Goal: Participate in discussion

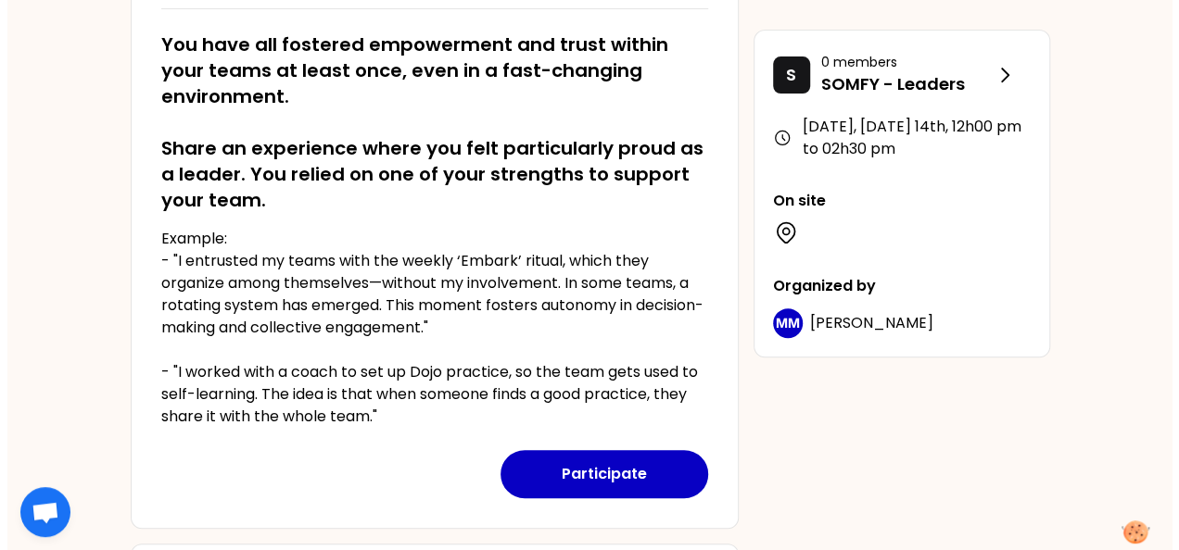
scroll to position [371, 0]
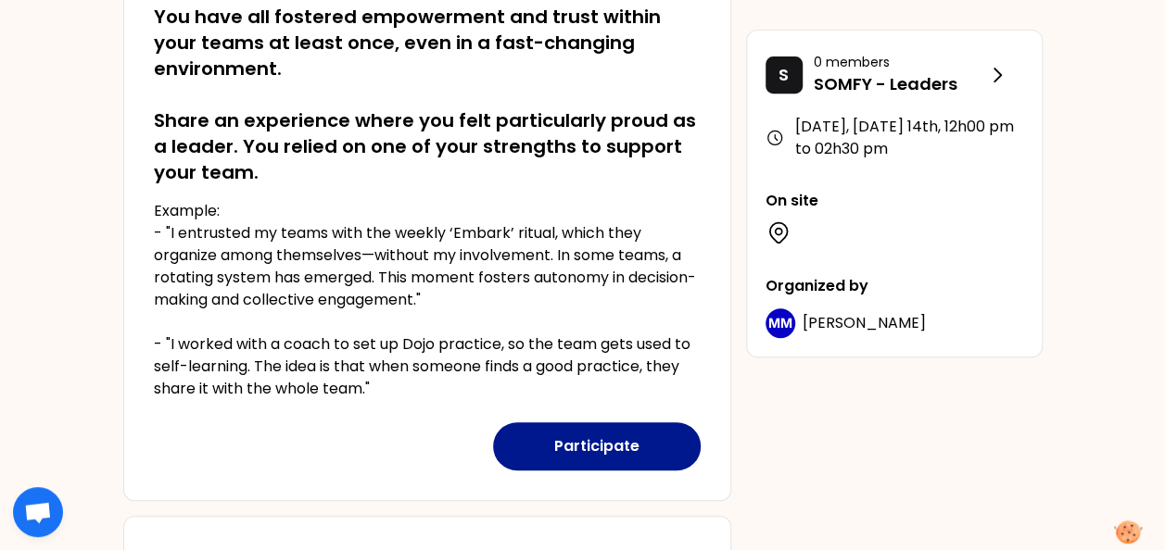
click at [593, 447] on button "Participate" at bounding box center [597, 447] width 208 height 48
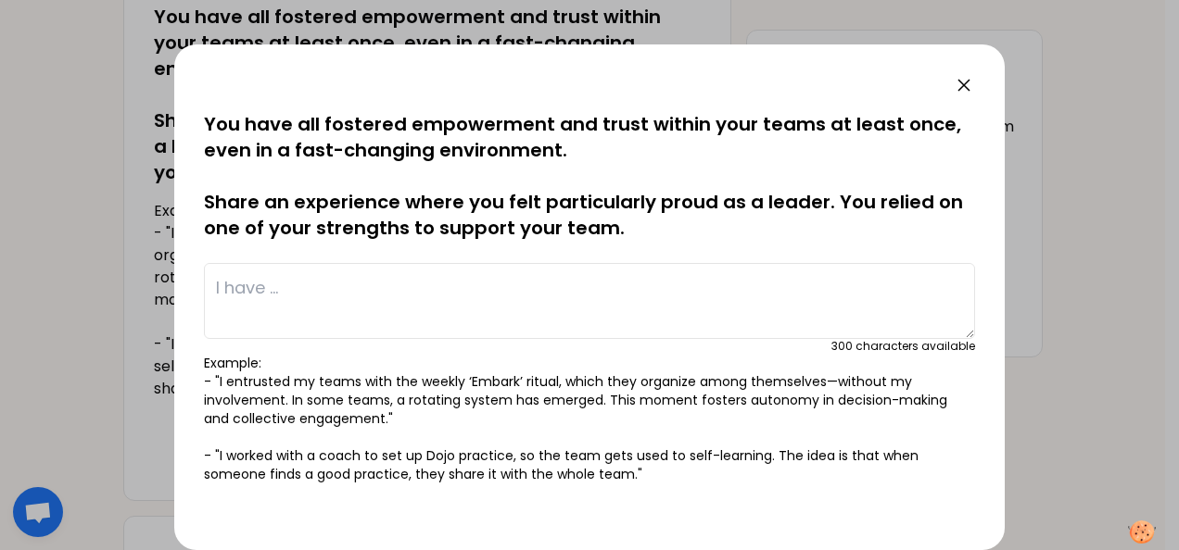
click at [293, 292] on textarea at bounding box center [589, 301] width 771 height 76
click at [473, 295] on textarea "Twice per year, I organize" at bounding box center [589, 301] width 771 height 76
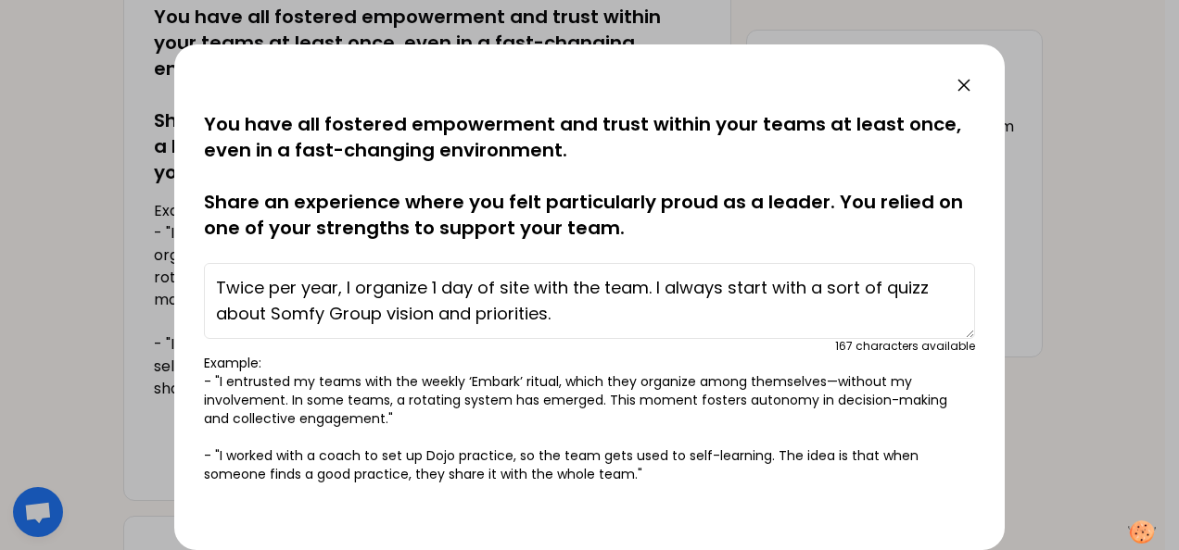
click at [567, 312] on textarea "Twice per year, I organize 1 day of site with the team. I always start with a s…" at bounding box center [589, 301] width 771 height 76
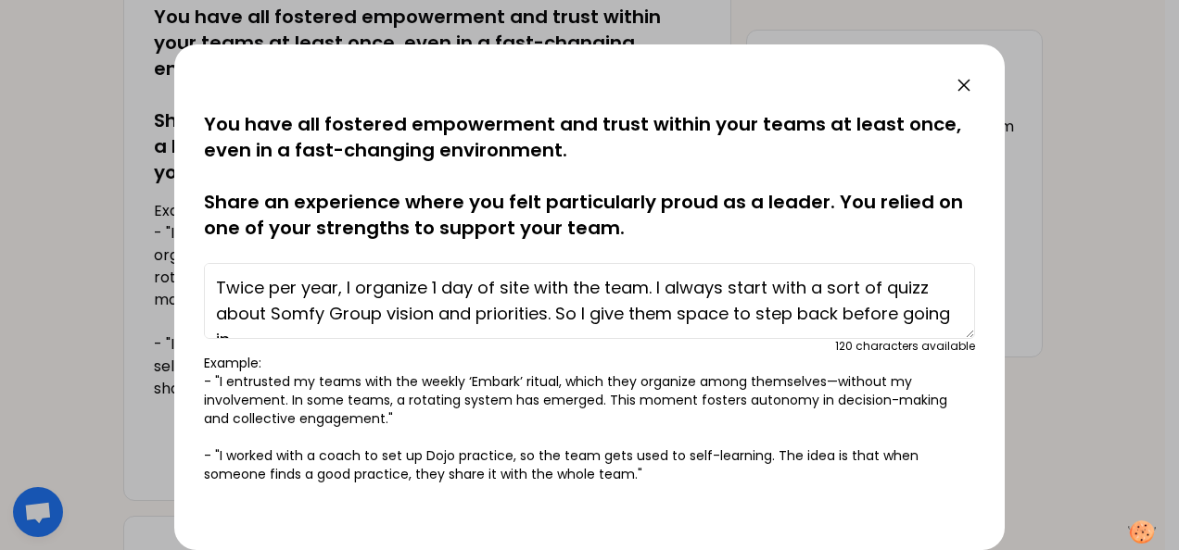
scroll to position [13, 0]
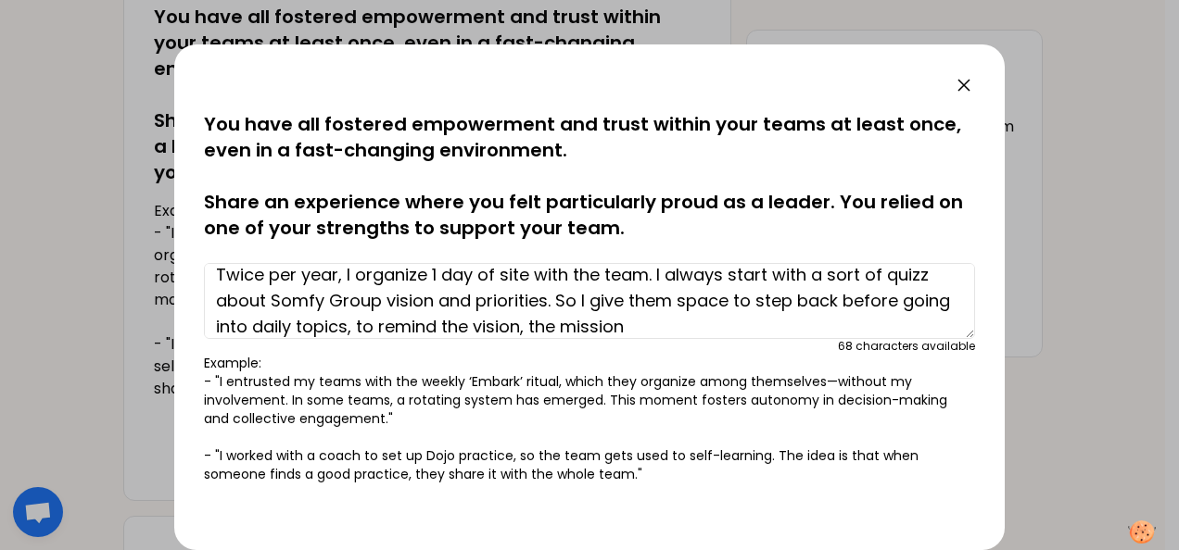
click at [595, 271] on textarea "Twice per year, I organize 1 day of site with the team. I always start with a s…" at bounding box center [589, 301] width 771 height 76
click at [704, 330] on textarea "Twice per year, I organize 1 day of site with my team. I always start with a so…" at bounding box center [589, 301] width 771 height 76
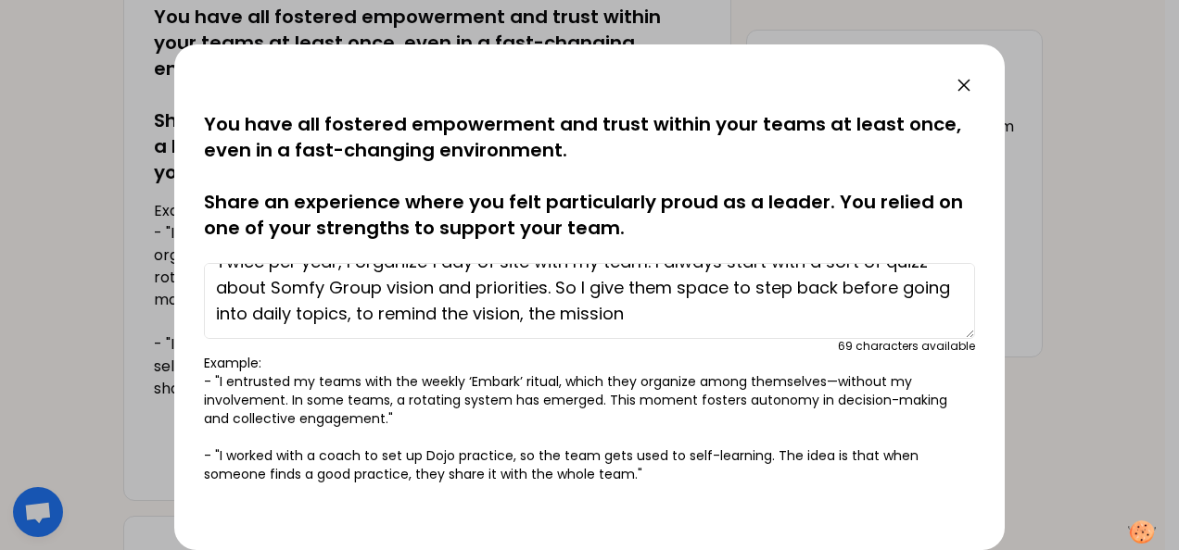
drag, startPoint x: 683, startPoint y: 323, endPoint x: 612, endPoint y: 324, distance: 71.4
click at [612, 324] on textarea "Twice per year, I organize 1 day of site with my team. I always start with a so…" at bounding box center [589, 301] width 771 height 76
click at [649, 321] on textarea "Twice per year, I organize 1 day of site with my team. I always start with a so…" at bounding box center [589, 301] width 771 height 76
click at [770, 324] on textarea "Twice per year, I organize 1 day of site with my team. I always start with a so…" at bounding box center [589, 301] width 771 height 76
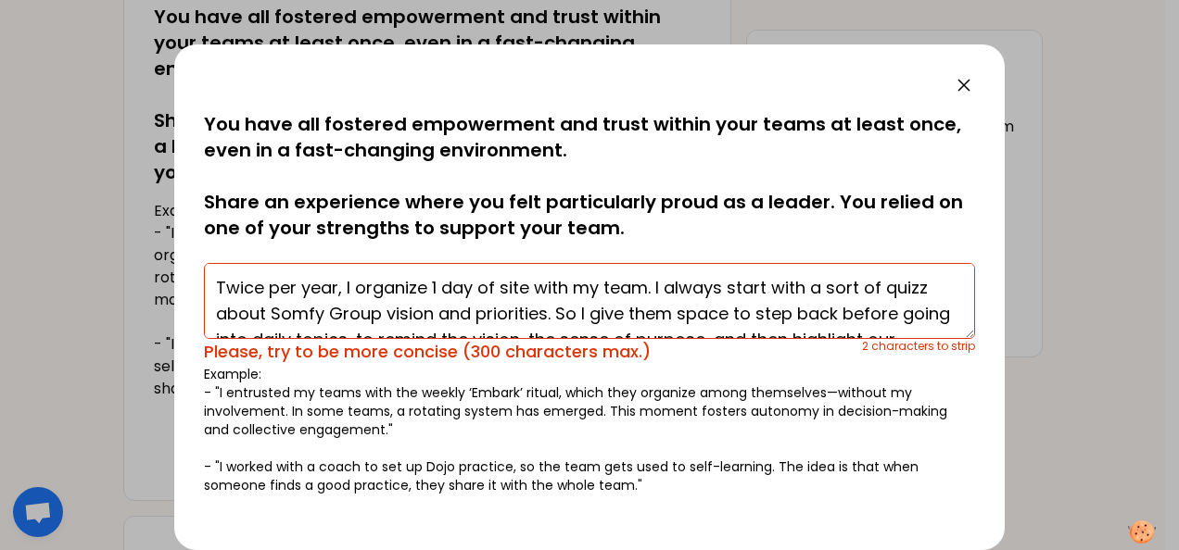
scroll to position [52, 0]
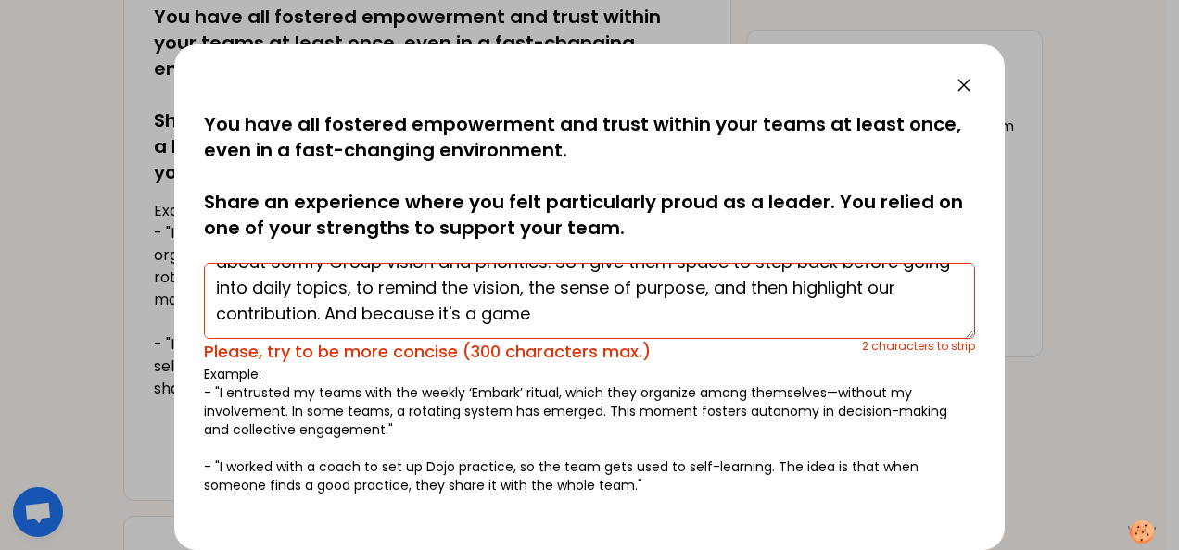
drag, startPoint x: 360, startPoint y: 316, endPoint x: 753, endPoint y: 287, distance: 394.9
click at [753, 287] on textarea "Twice per year, I organize 1 day of site with my team. I always start with a so…" at bounding box center [589, 301] width 771 height 76
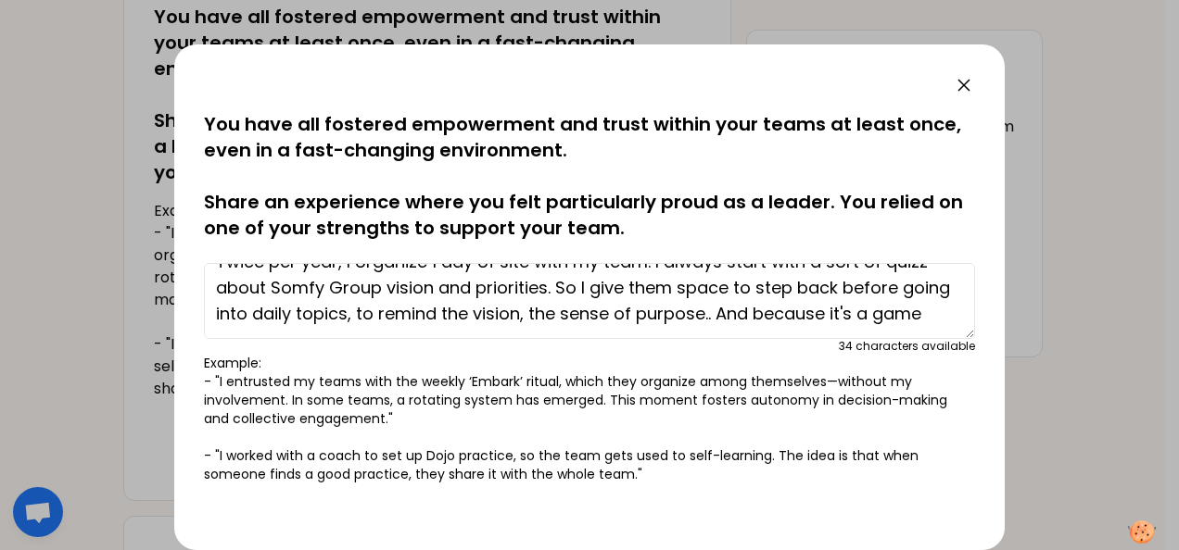
click at [273, 321] on textarea "Twice per year, I organize 1 day of site with my team. I always start with a so…" at bounding box center [589, 301] width 771 height 76
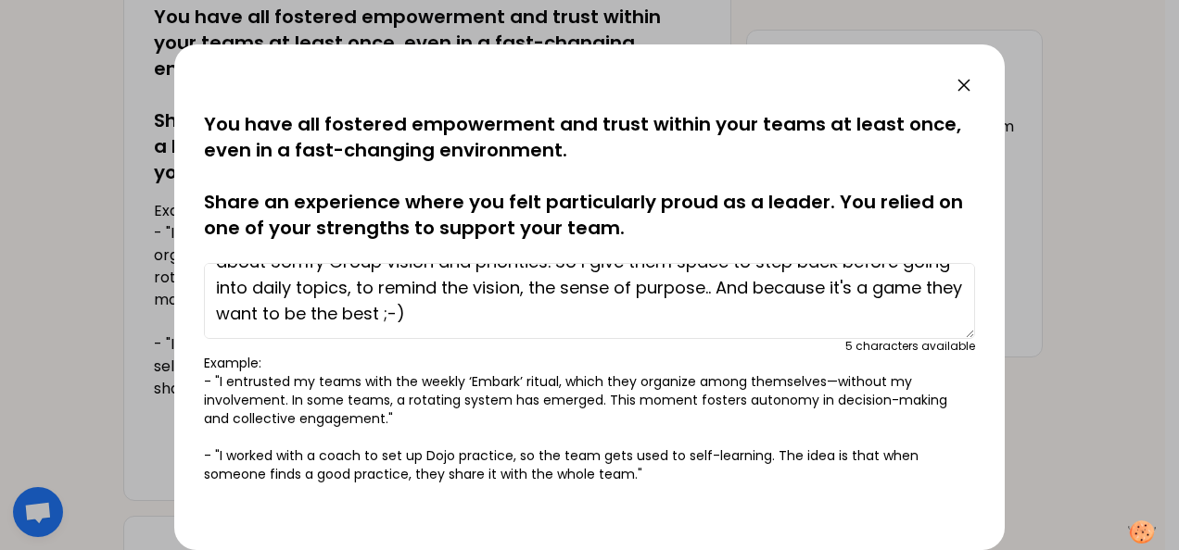
click at [536, 304] on textarea "Twice per year, I organize 1 day of site with my team. I always start with a so…" at bounding box center [589, 301] width 771 height 76
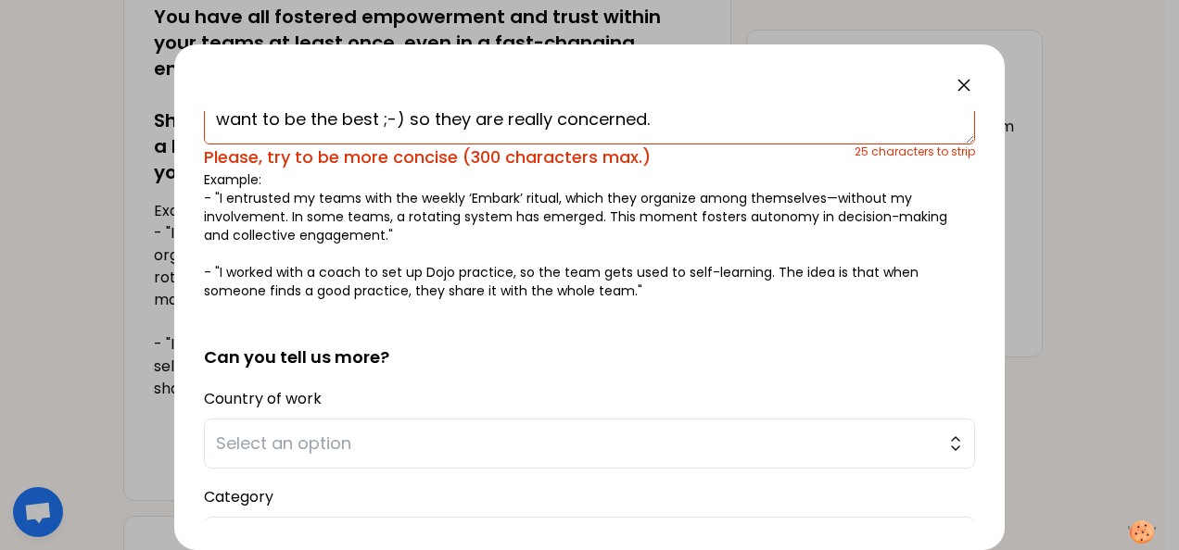
scroll to position [0, 0]
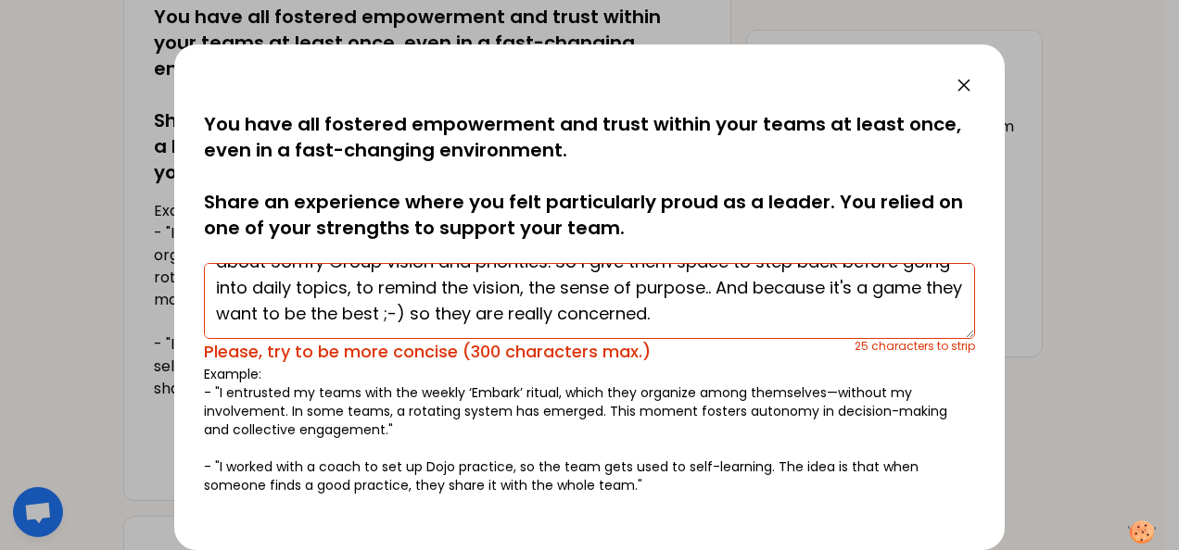
click at [662, 298] on textarea "Twice per year, I organize 1 day of site with my team. I always start with a so…" at bounding box center [589, 301] width 771 height 76
drag, startPoint x: 601, startPoint y: 313, endPoint x: 504, endPoint y: 311, distance: 97.3
click at [504, 311] on textarea "Twice per year, I organize 1 day of site with my team. I always start with a so…" at bounding box center [589, 301] width 771 height 76
click at [668, 313] on textarea "Twice per year, I organize 1 day of site with my team. I always start with a so…" at bounding box center [589, 301] width 771 height 76
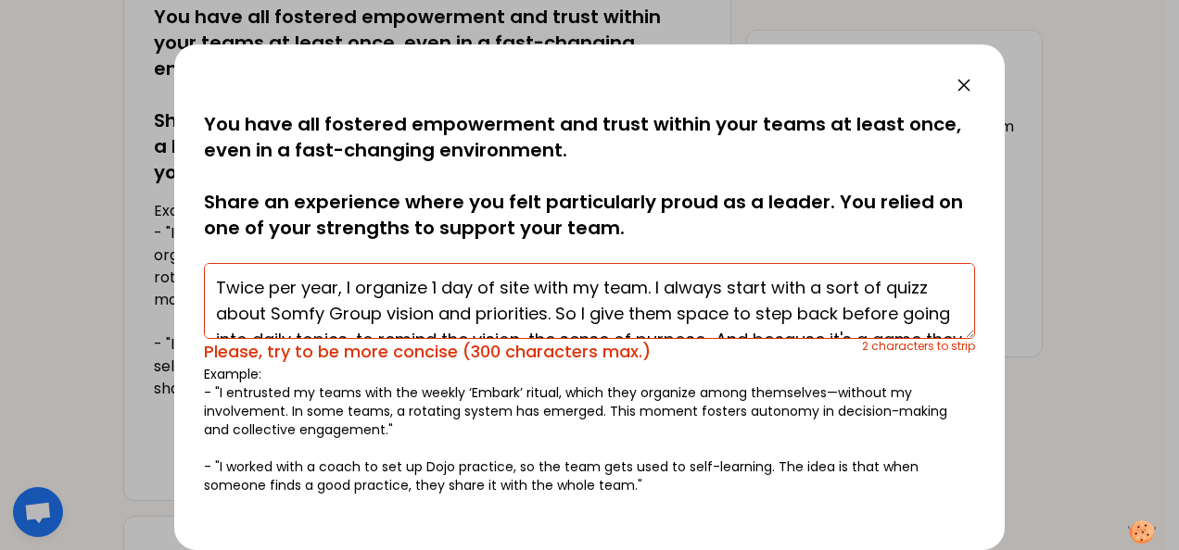
drag, startPoint x: 876, startPoint y: 286, endPoint x: 823, endPoint y: 287, distance: 52.8
click at [823, 287] on textarea "Twice per year, I organize 1 day of site with my team. I always start with a so…" at bounding box center [589, 301] width 771 height 76
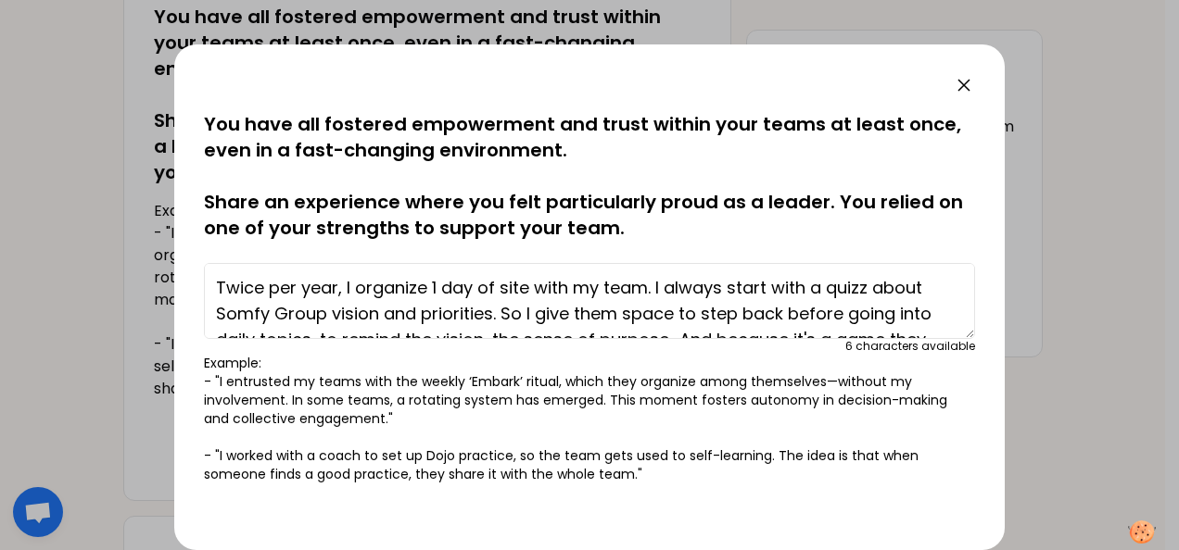
click at [591, 310] on textarea "Twice per year, I organize 1 day of site with my team. I always start with a qu…" at bounding box center [589, 301] width 771 height 76
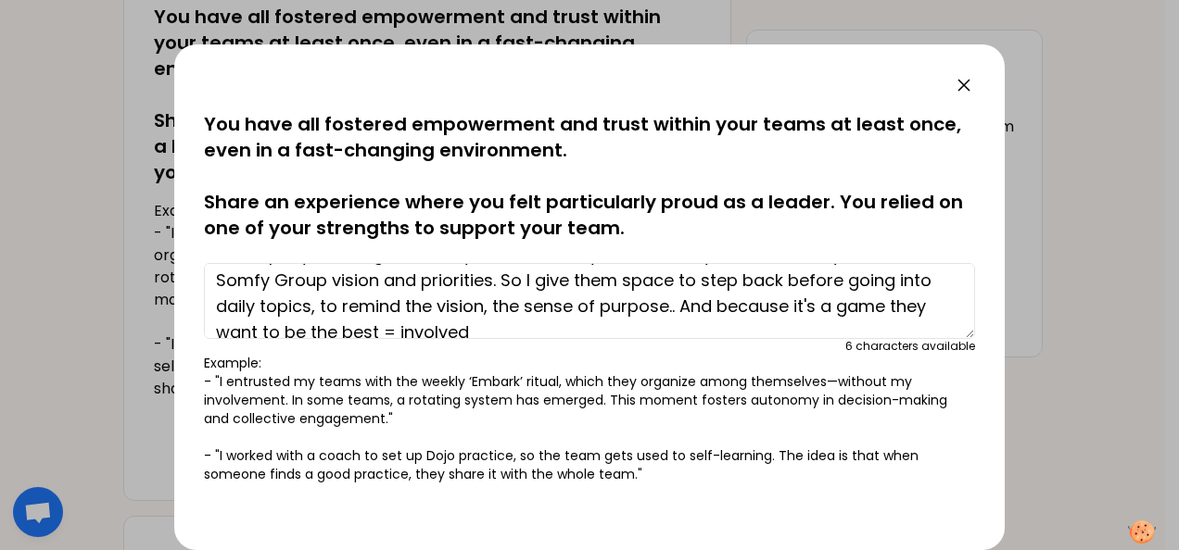
scroll to position [52, 0]
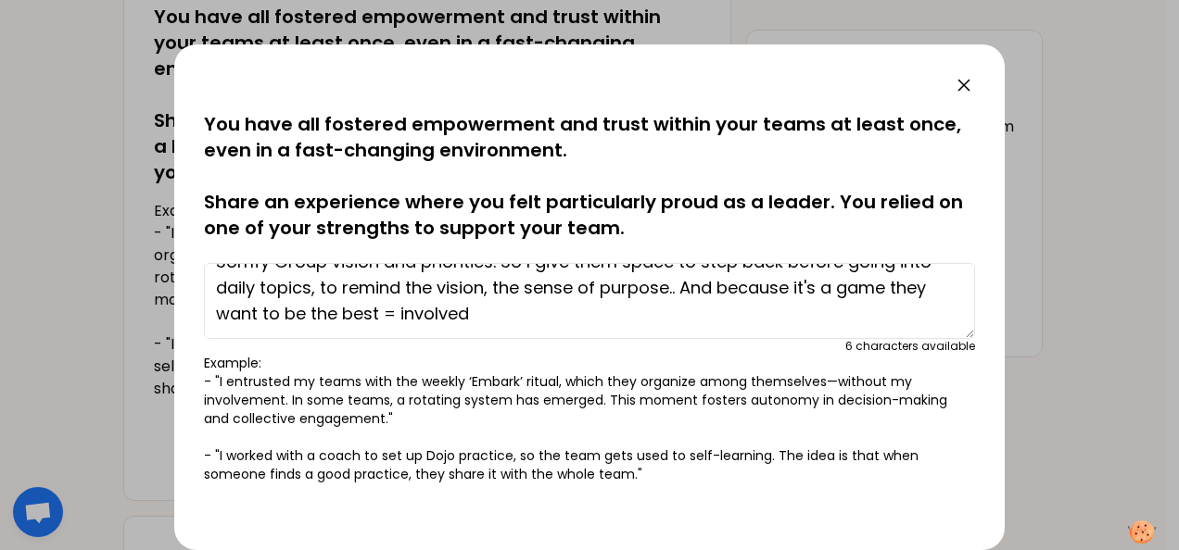
click at [550, 319] on textarea "Twice per year, I organize 1 day of site with my team. I always start with a qu…" at bounding box center [589, 301] width 771 height 76
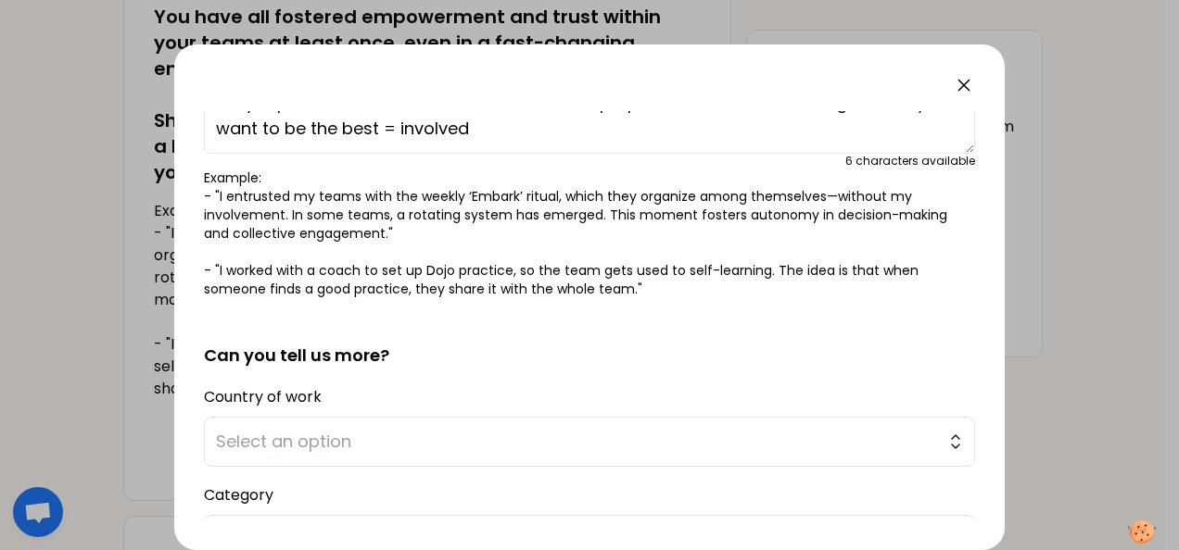
scroll to position [278, 0]
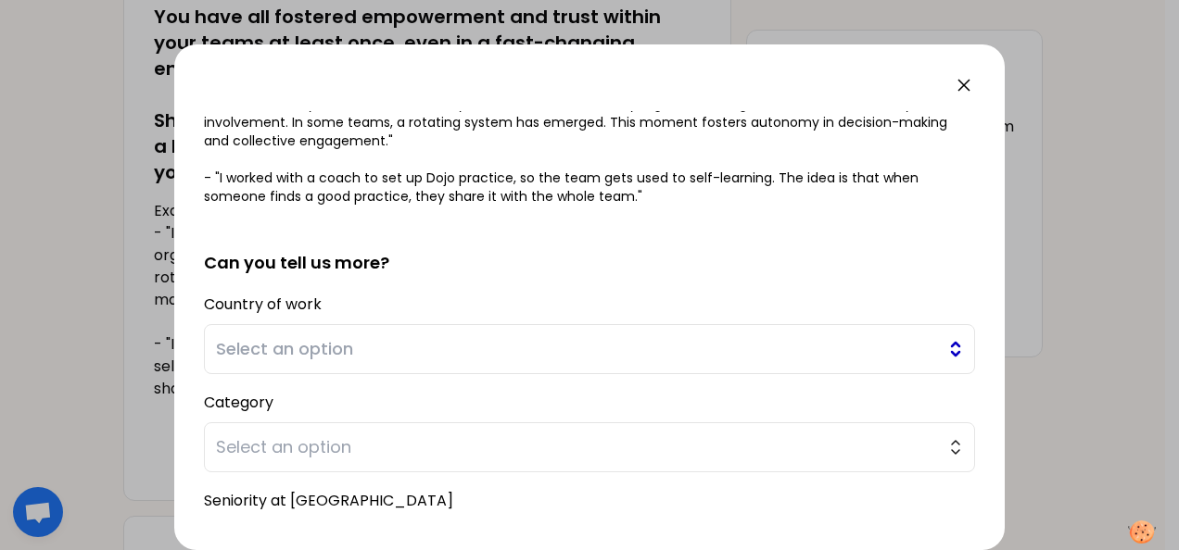
type textarea "Twice per year, I organize 1 day of site with my team. I always start with a qu…"
click at [943, 353] on button "Select an option" at bounding box center [589, 349] width 771 height 50
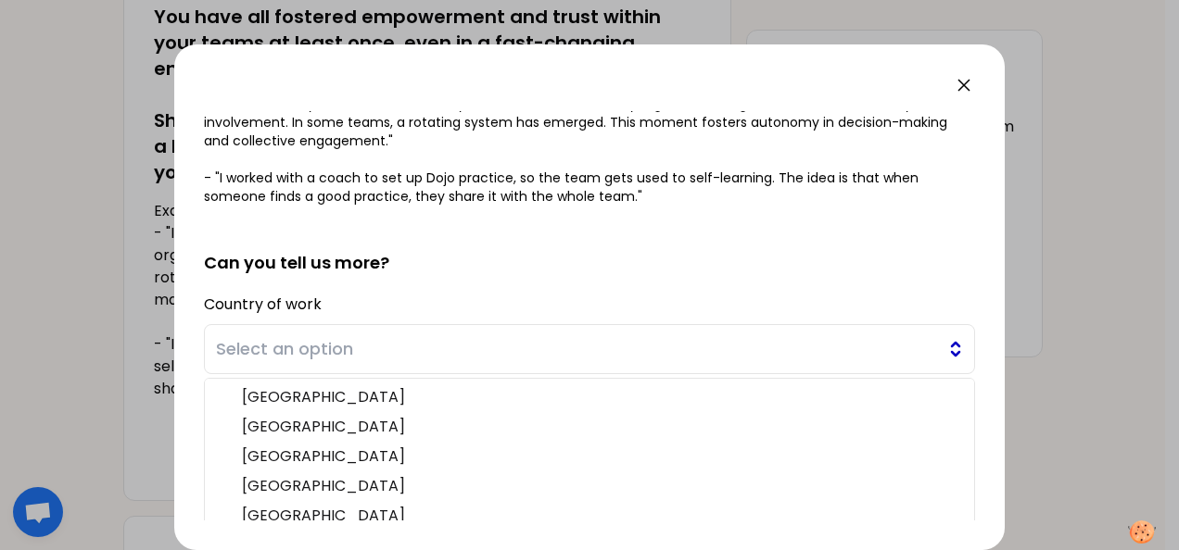
scroll to position [346, 0]
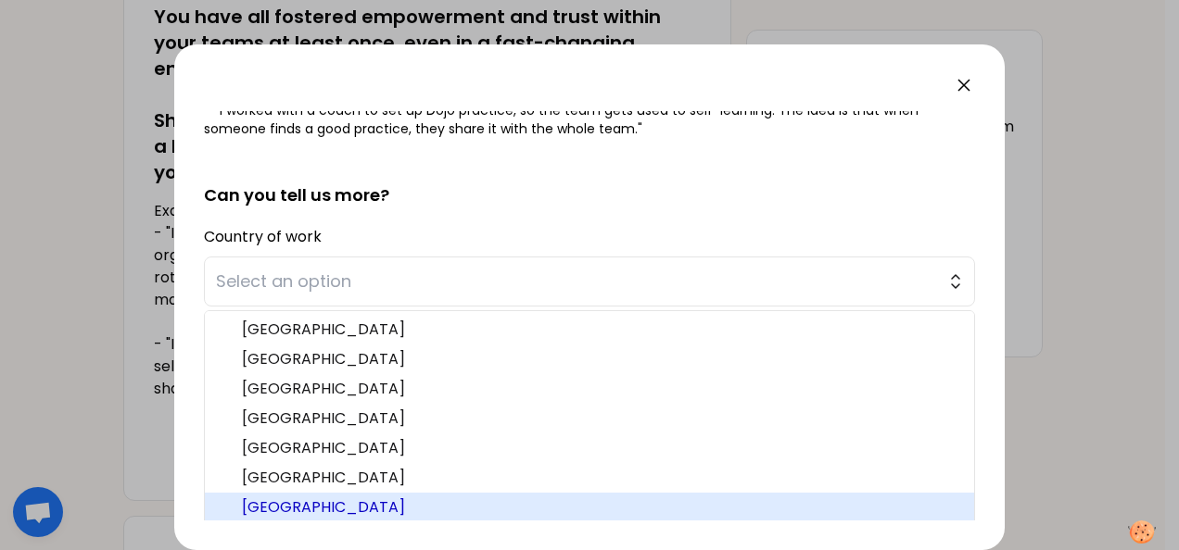
click at [406, 497] on span "[GEOGRAPHIC_DATA]" at bounding box center [600, 508] width 717 height 22
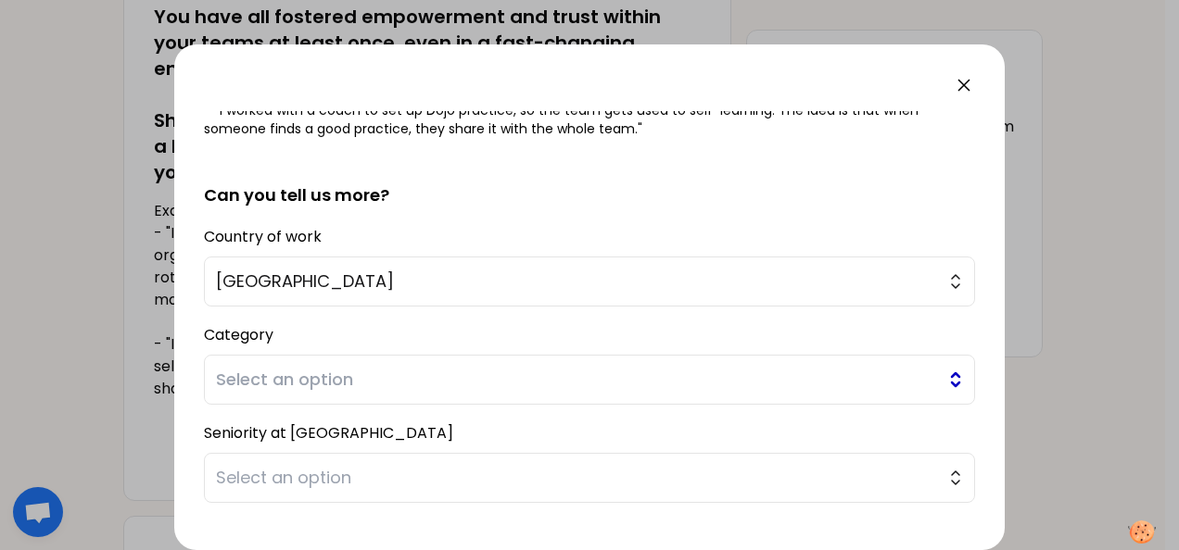
click at [940, 373] on button "Select an option" at bounding box center [589, 380] width 771 height 50
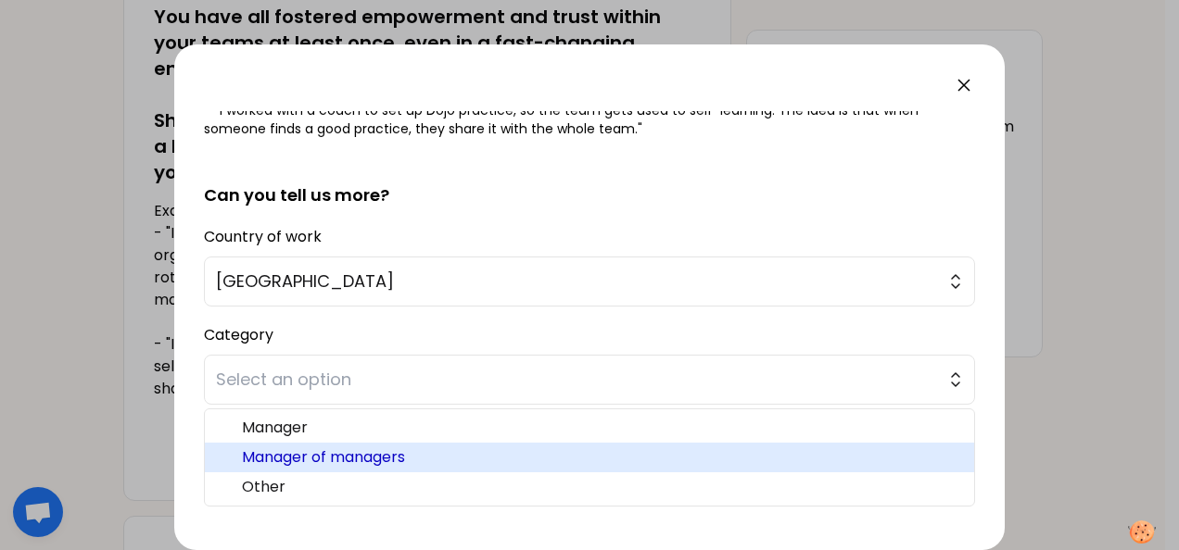
scroll to position [448, 0]
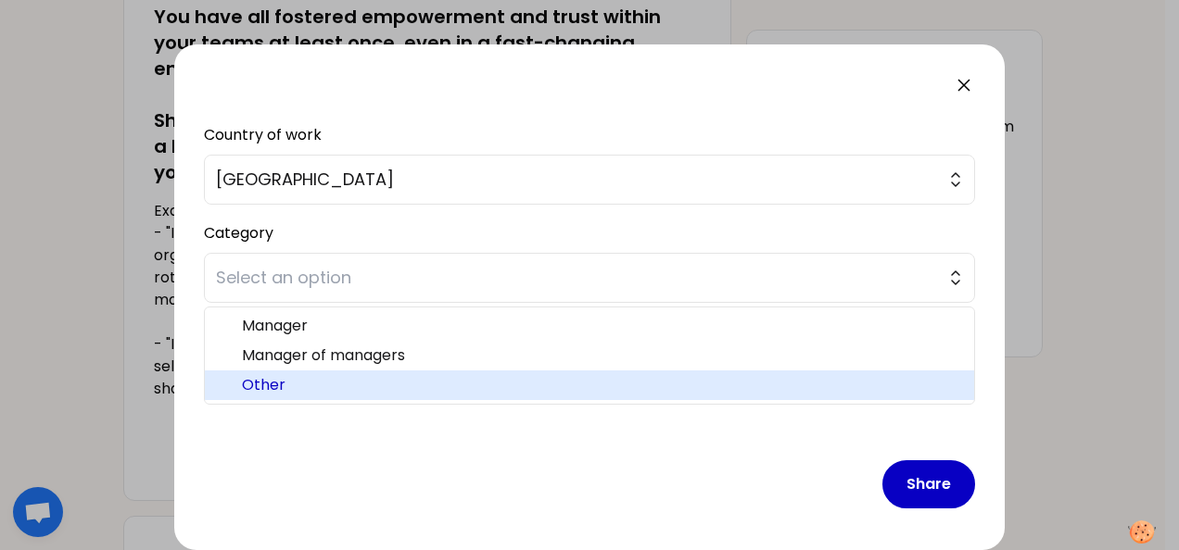
click at [314, 374] on span "Other" at bounding box center [600, 385] width 717 height 22
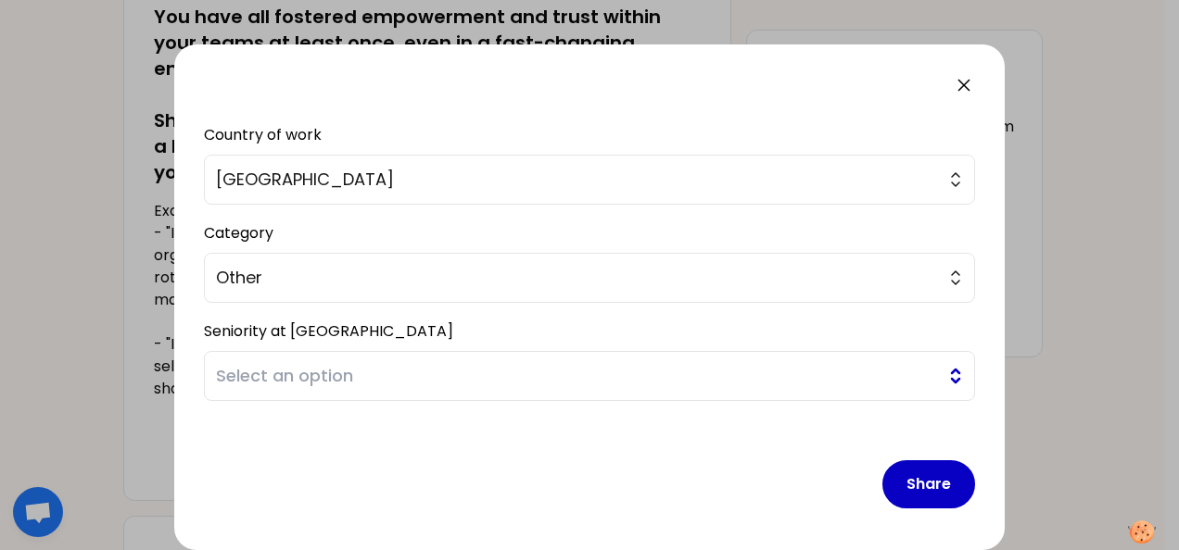
click at [945, 370] on button "Select an option" at bounding box center [589, 376] width 771 height 50
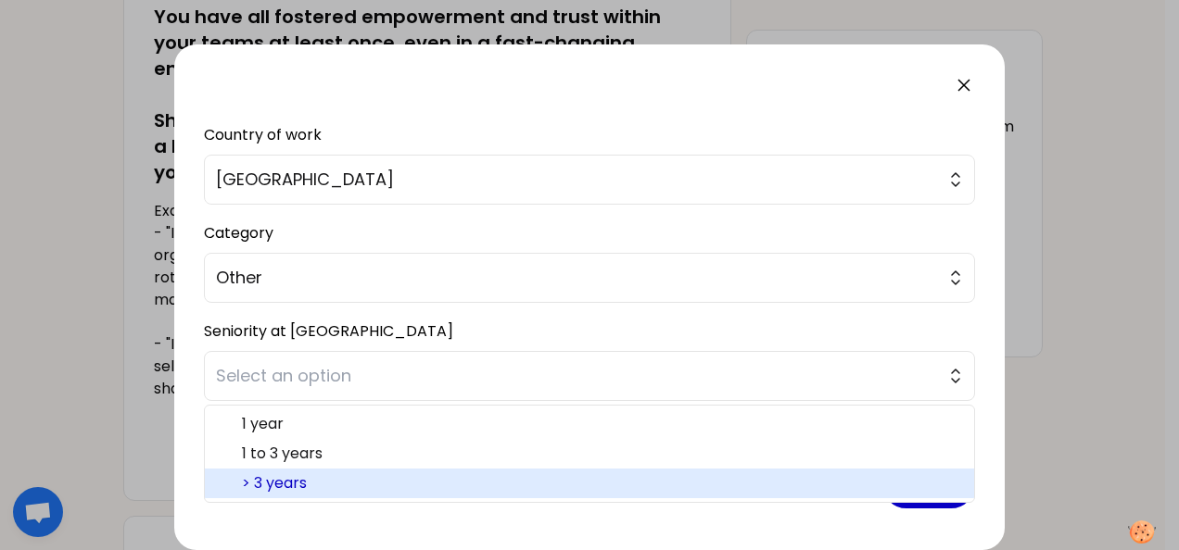
click at [276, 480] on span "> 3 years" at bounding box center [600, 484] width 717 height 22
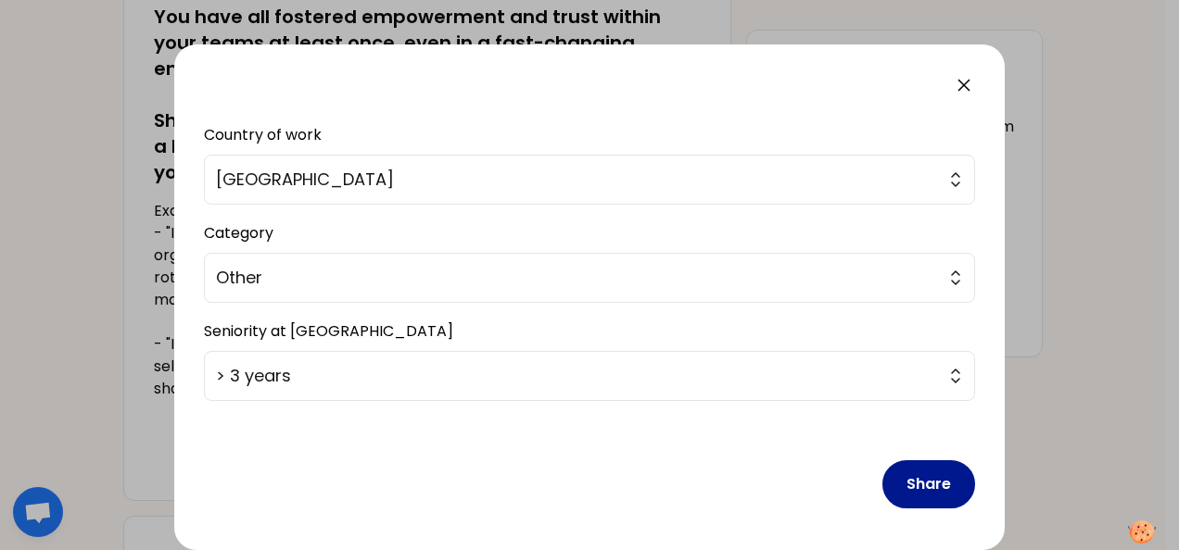
click at [927, 482] on button "Share" at bounding box center [928, 485] width 93 height 48
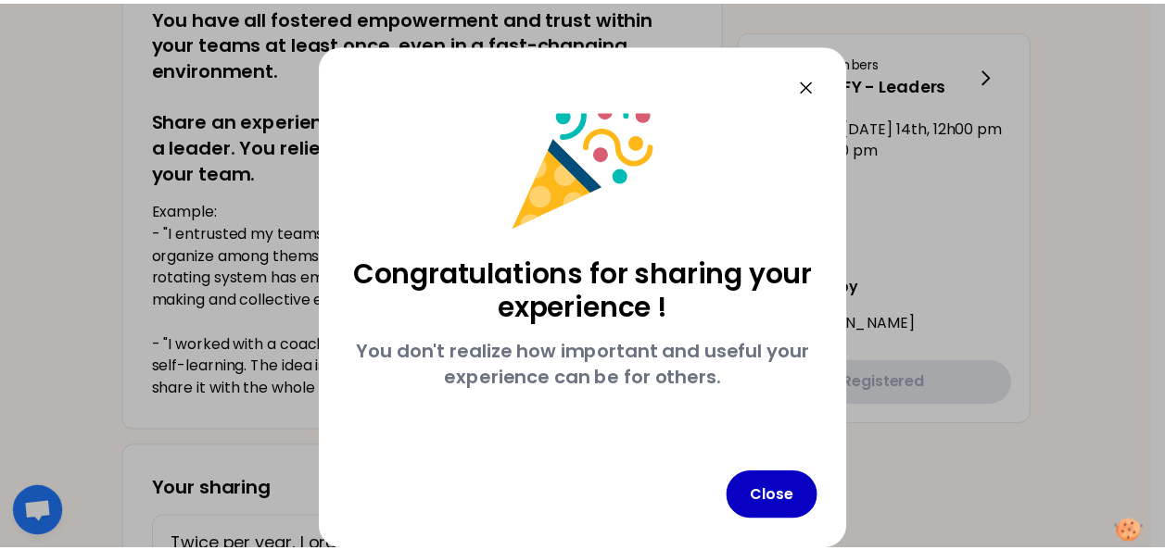
scroll to position [32, 0]
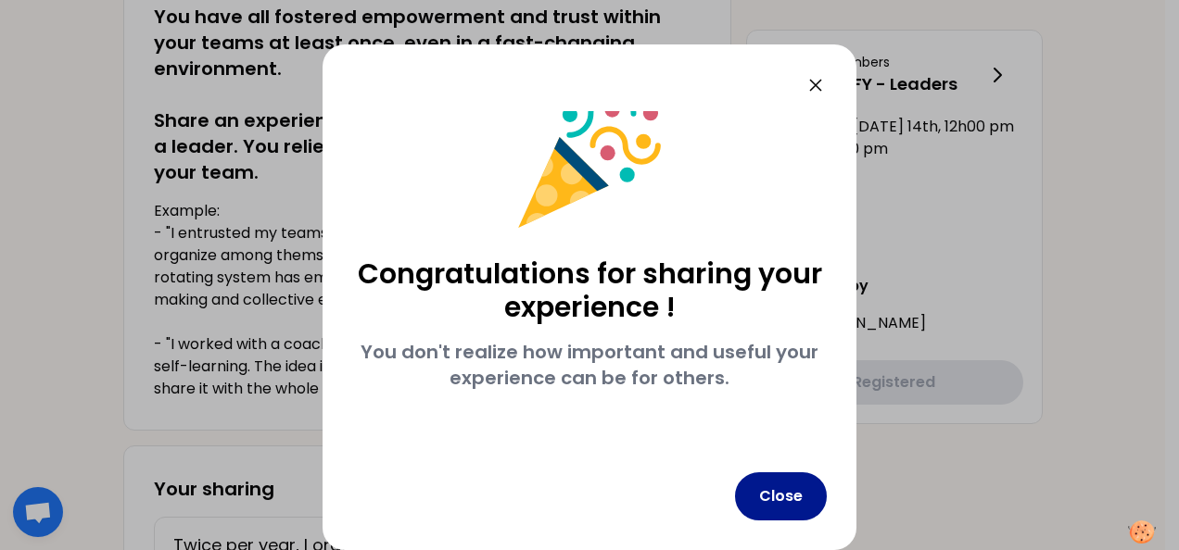
click at [815, 490] on button "Close" at bounding box center [781, 497] width 92 height 48
